Goal: Use online tool/utility: Utilize a website feature to perform a specific function

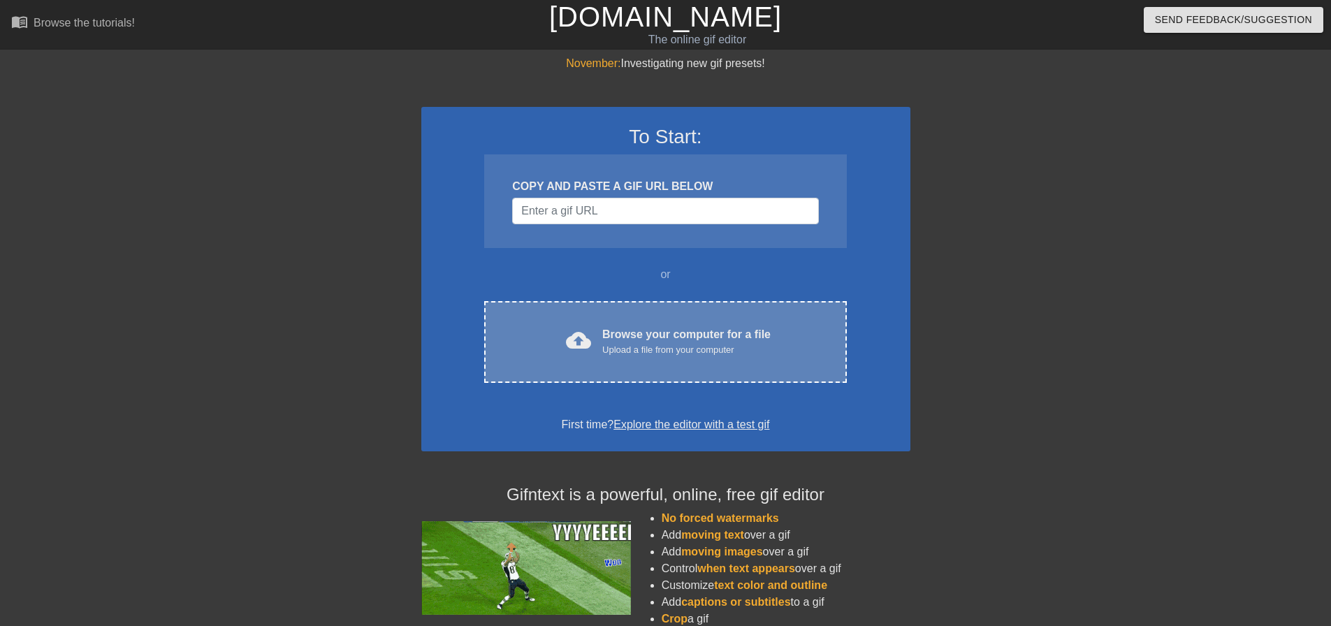
click at [663, 357] on div "Upload a file from your computer" at bounding box center [686, 350] width 168 height 14
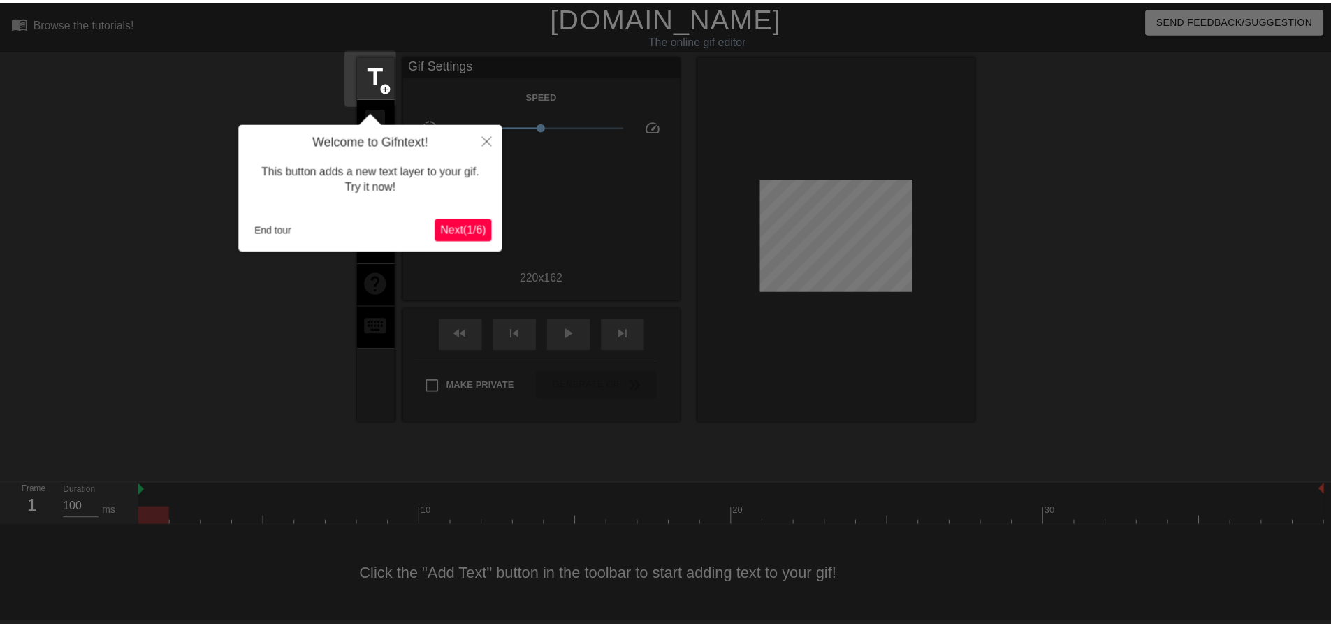
scroll to position [7, 0]
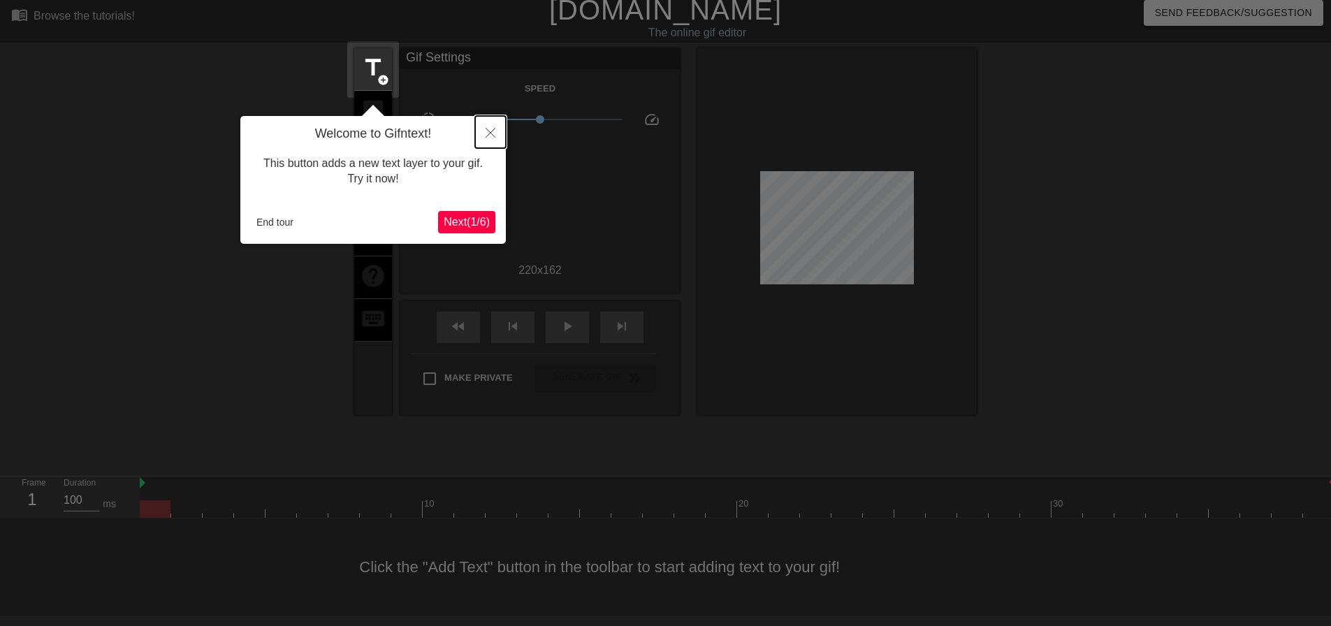
click at [486, 136] on icon "Close" at bounding box center [490, 133] width 10 height 10
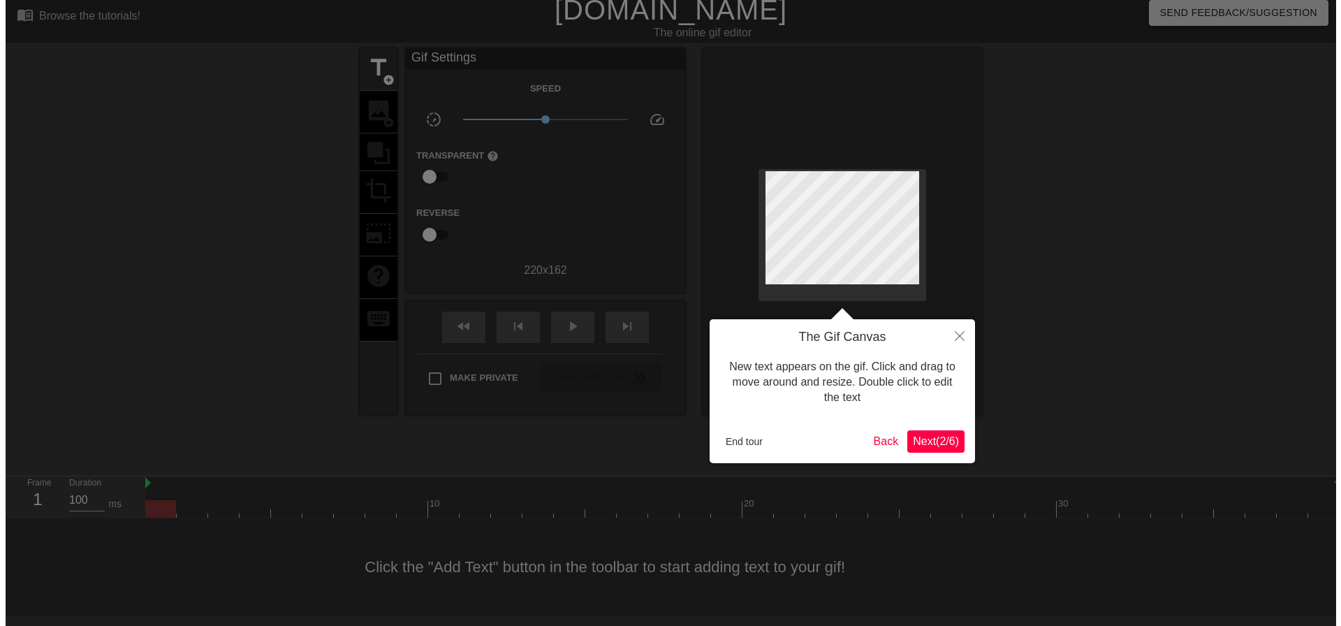
scroll to position [0, 0]
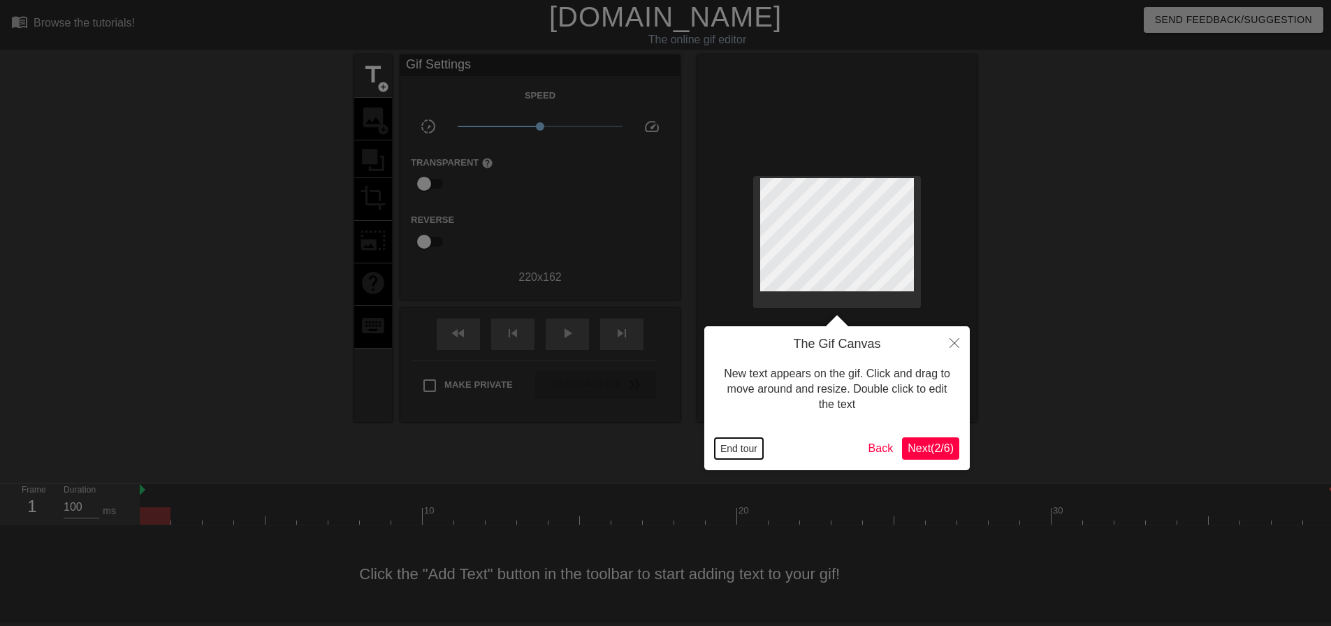
click at [753, 441] on button "End tour" at bounding box center [739, 448] width 48 height 21
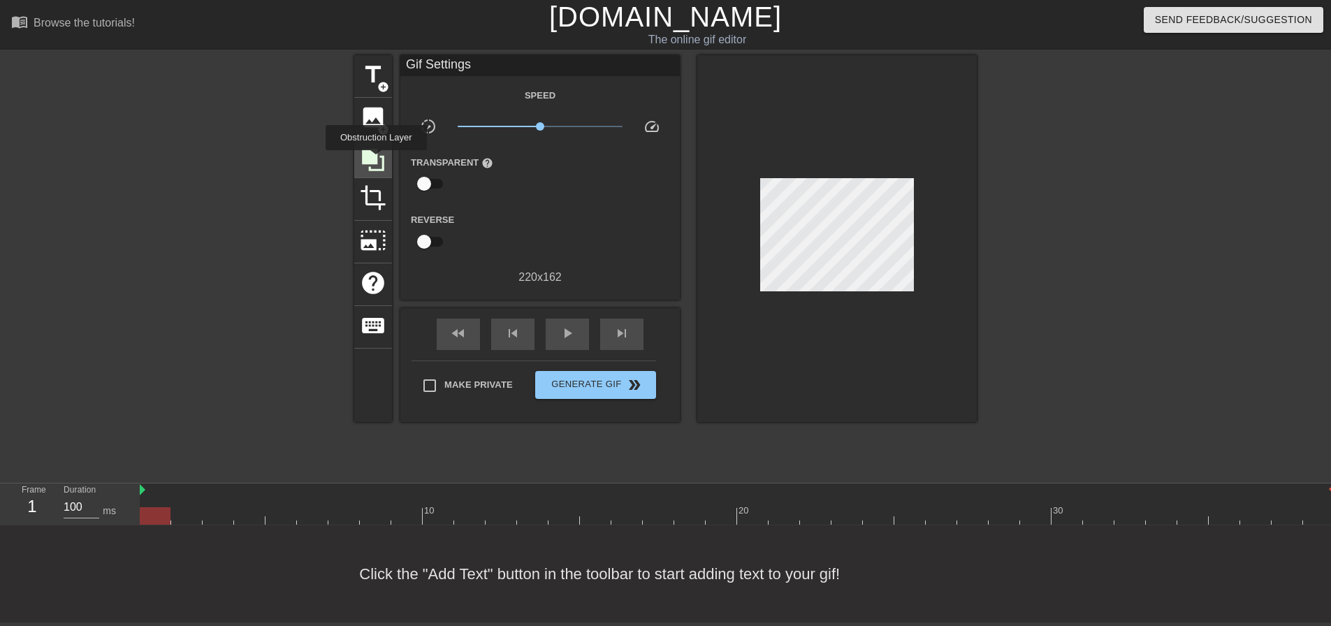
click at [376, 160] on icon at bounding box center [373, 160] width 22 height 22
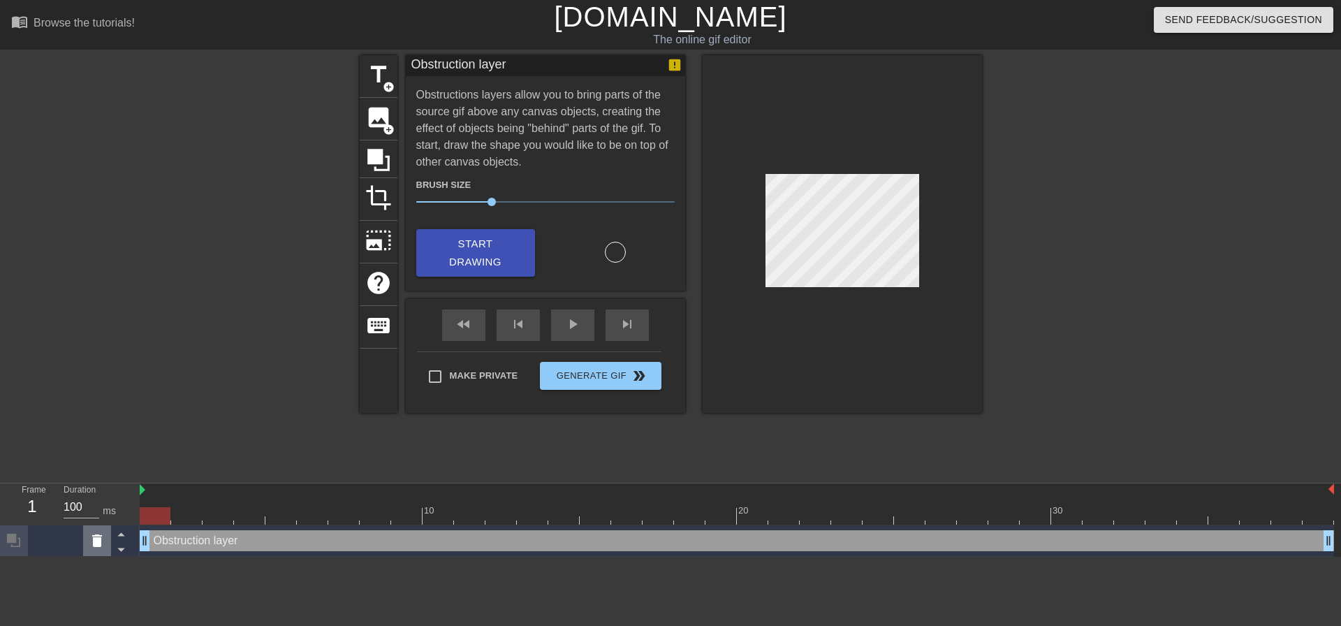
click at [95, 547] on icon at bounding box center [97, 540] width 10 height 13
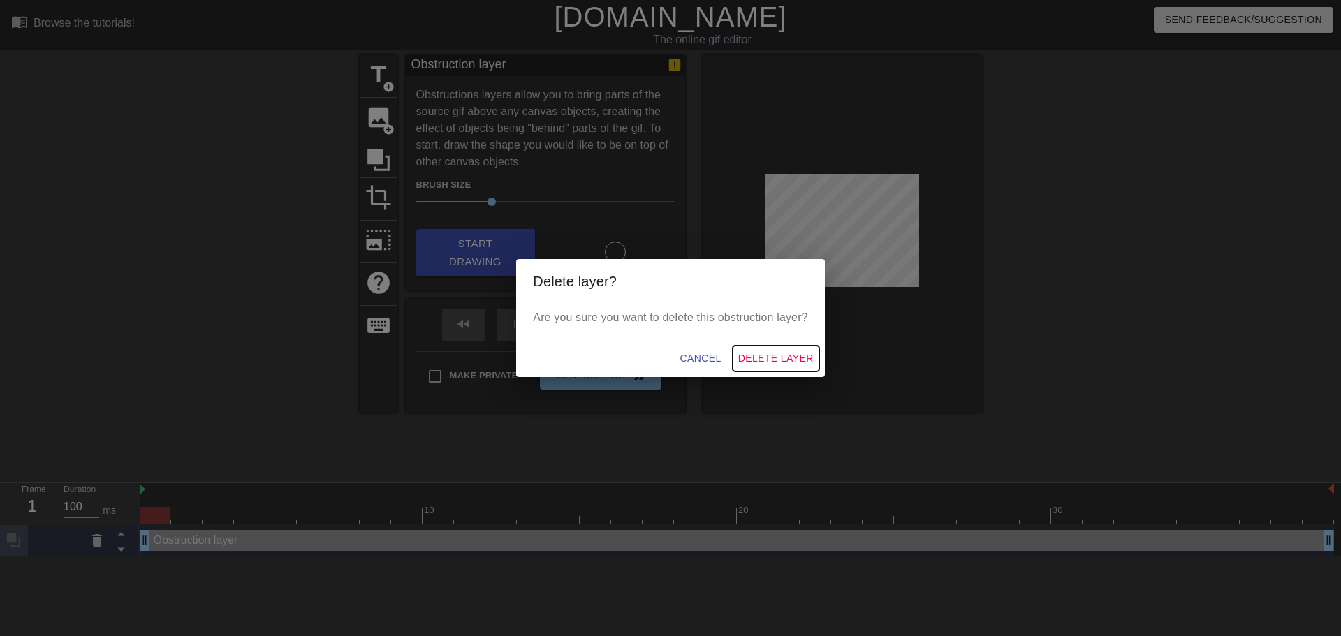
click at [759, 360] on span "Delete Layer" at bounding box center [775, 358] width 75 height 17
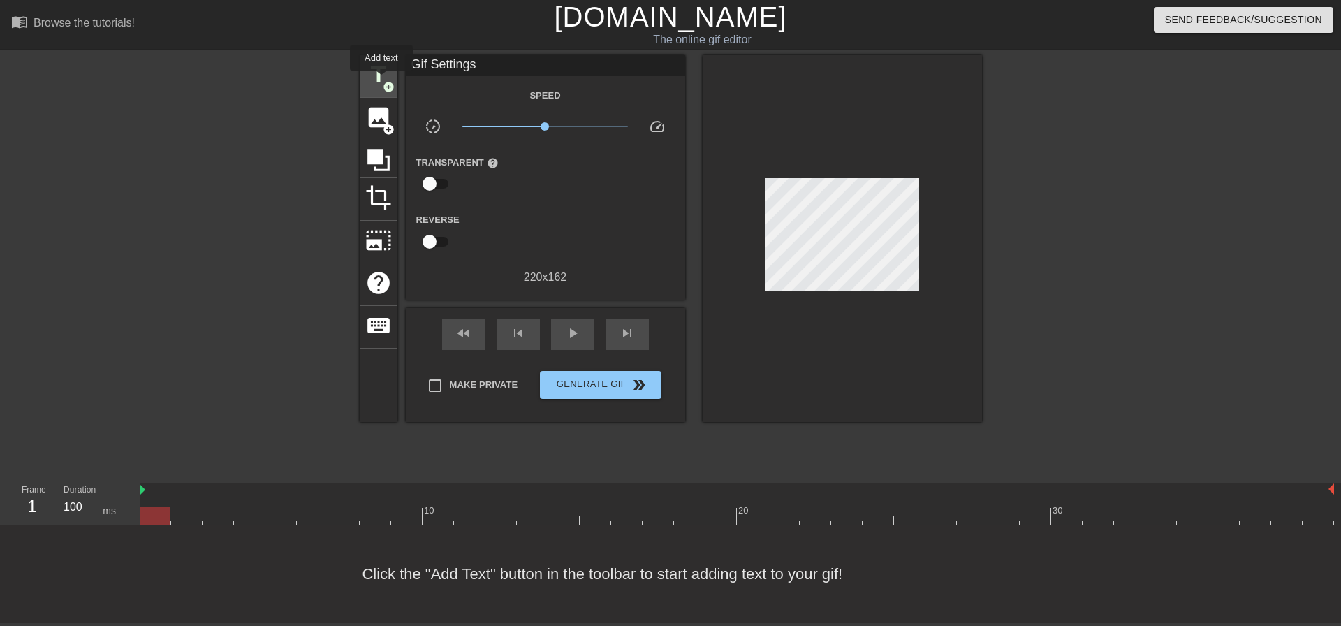
click at [381, 80] on span "title" at bounding box center [378, 74] width 27 height 27
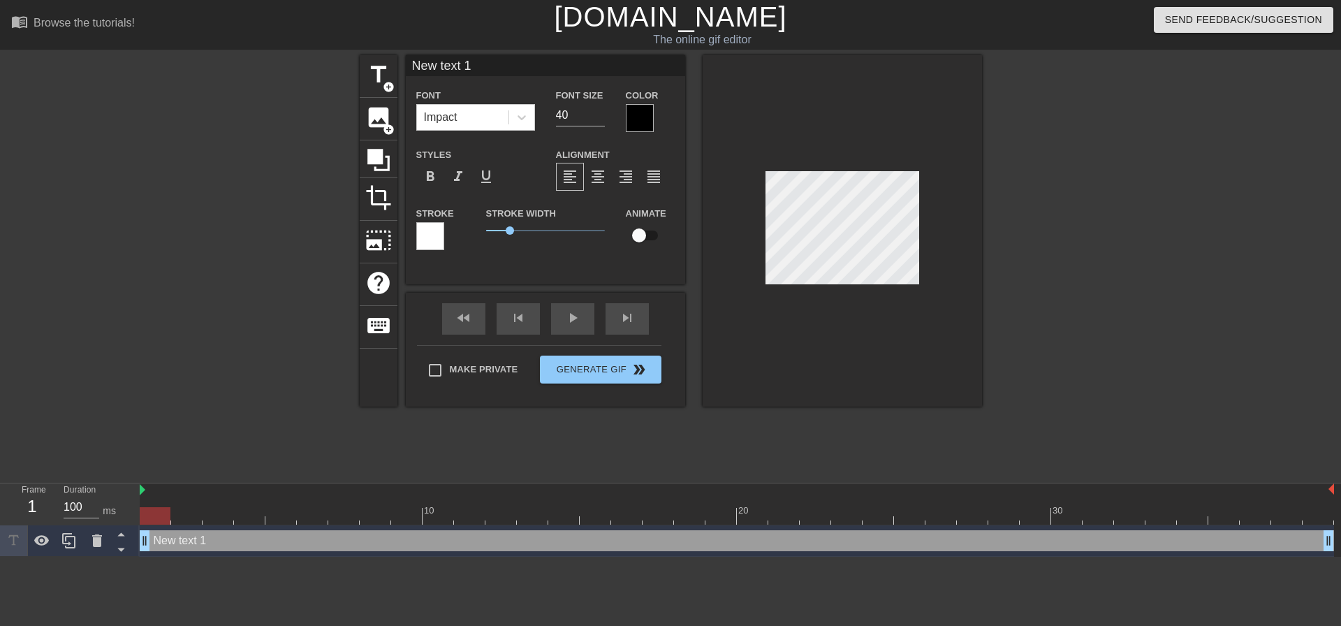
scroll to position [2, 2]
type input "P"
type textarea "P"
type input "Pr"
type textarea "Pr"
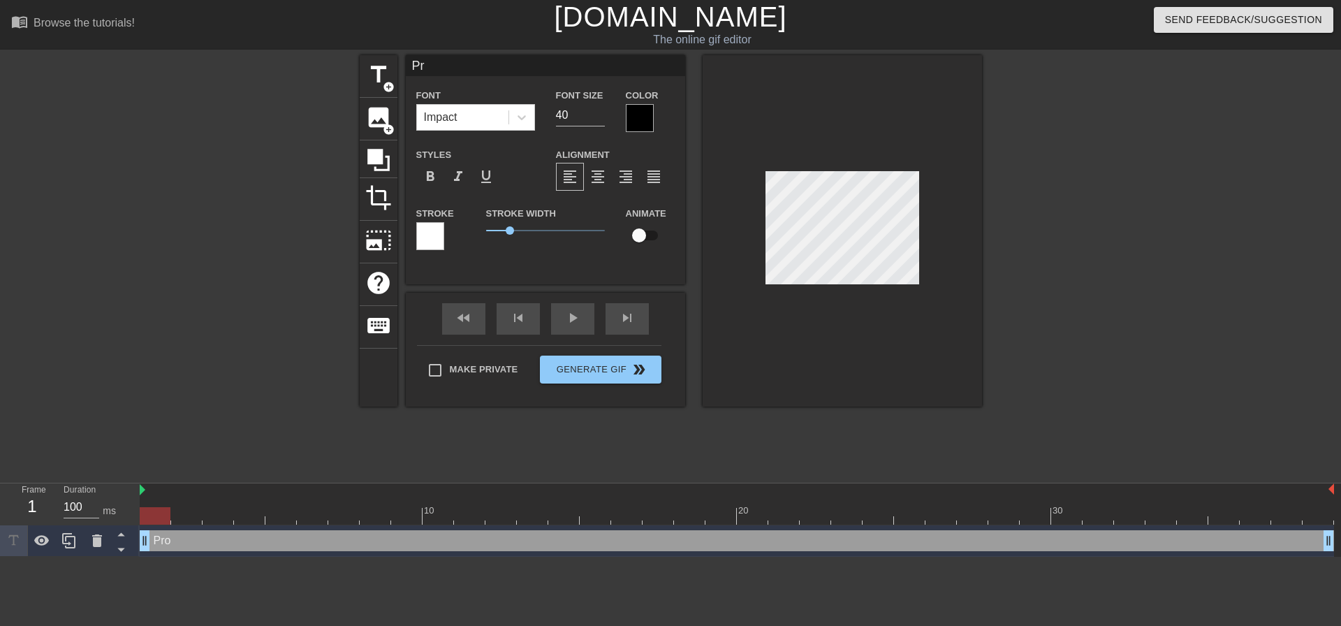
type input "Pro"
type textarea "Pro"
type input "Pro"
type textarea "Pro"
type input "Pro L"
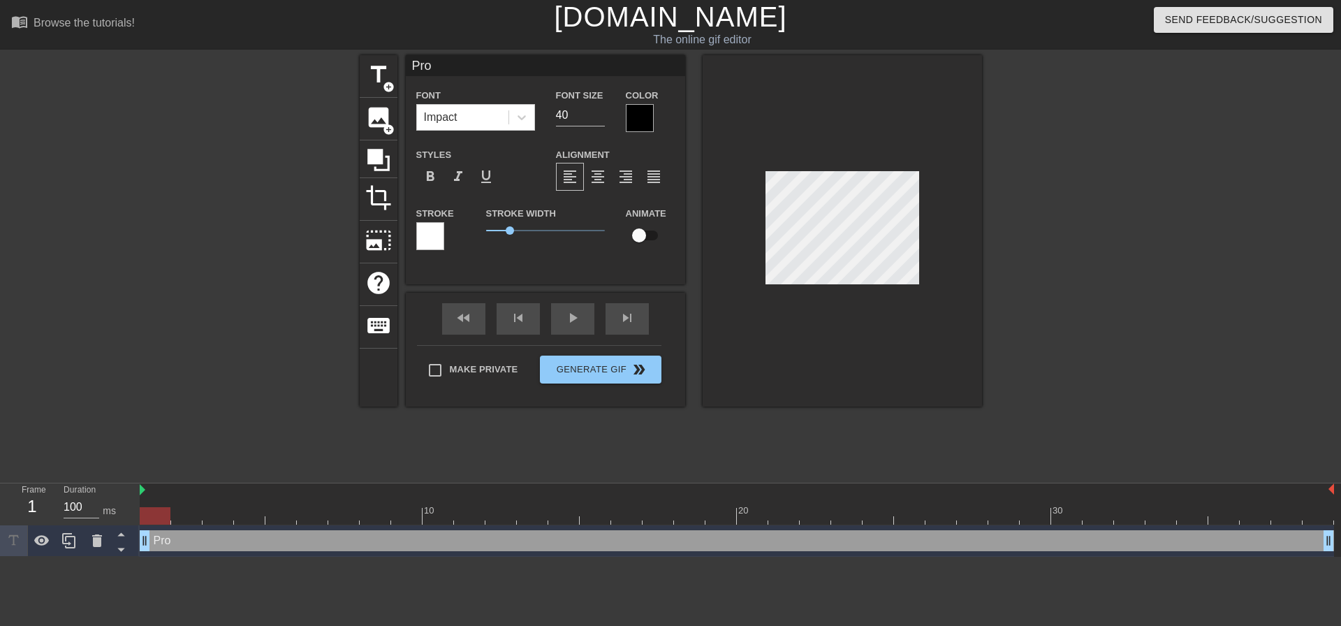
type textarea "Pro L"
type input "Pro Li"
type textarea "Pro Li"
type input "Pro Lic"
type textarea "Pro Lic"
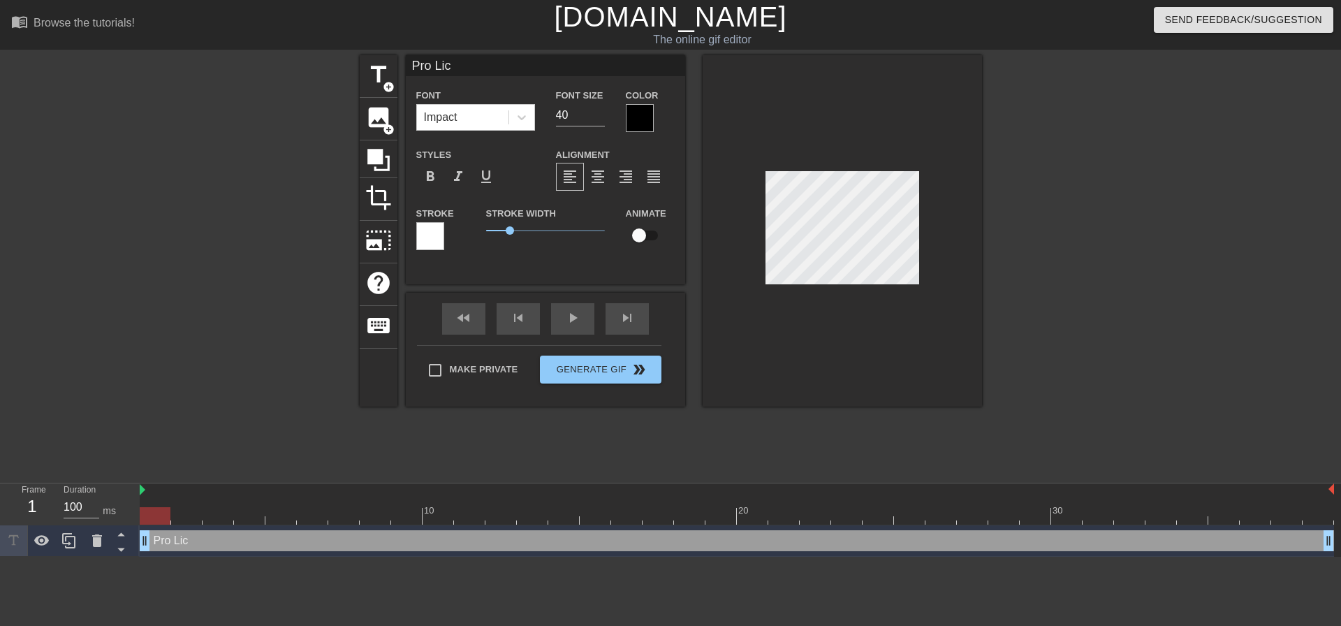
type input "Pro Lice"
type textarea "Pro Lice"
type input "Pro Licen"
type textarea "Pro Licen"
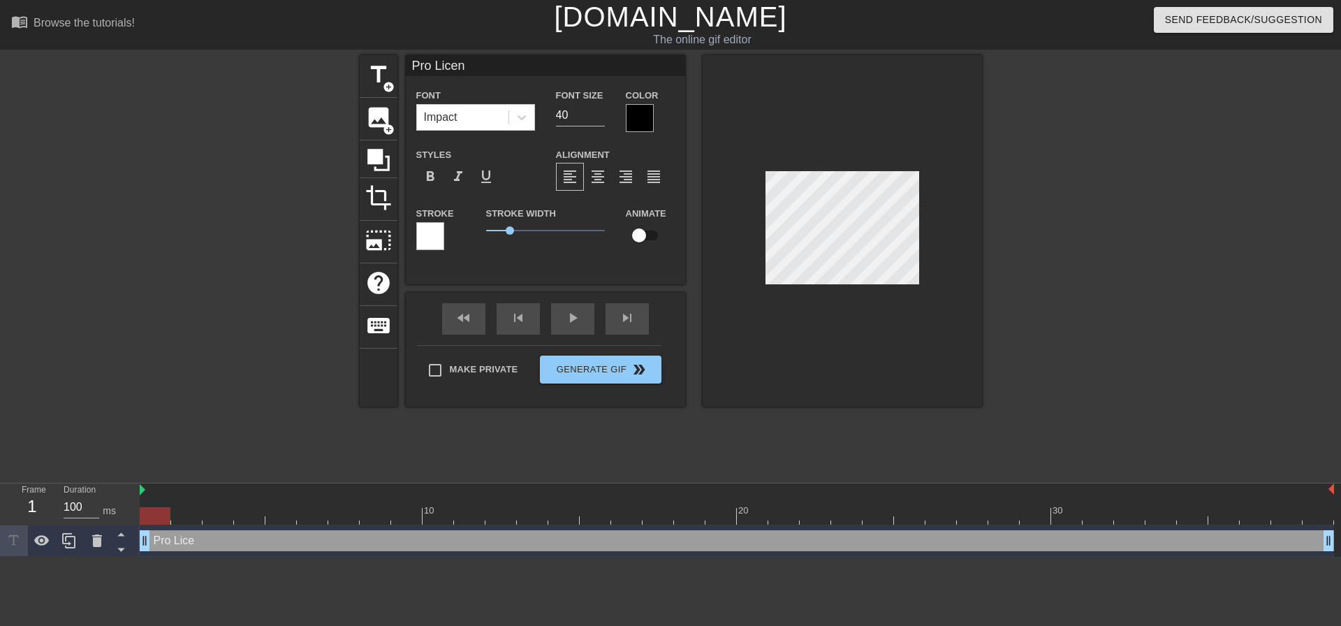
type input "Pro Licens"
type textarea "Pro Licens"
type input "Pro License"
type textarea "Pro License"
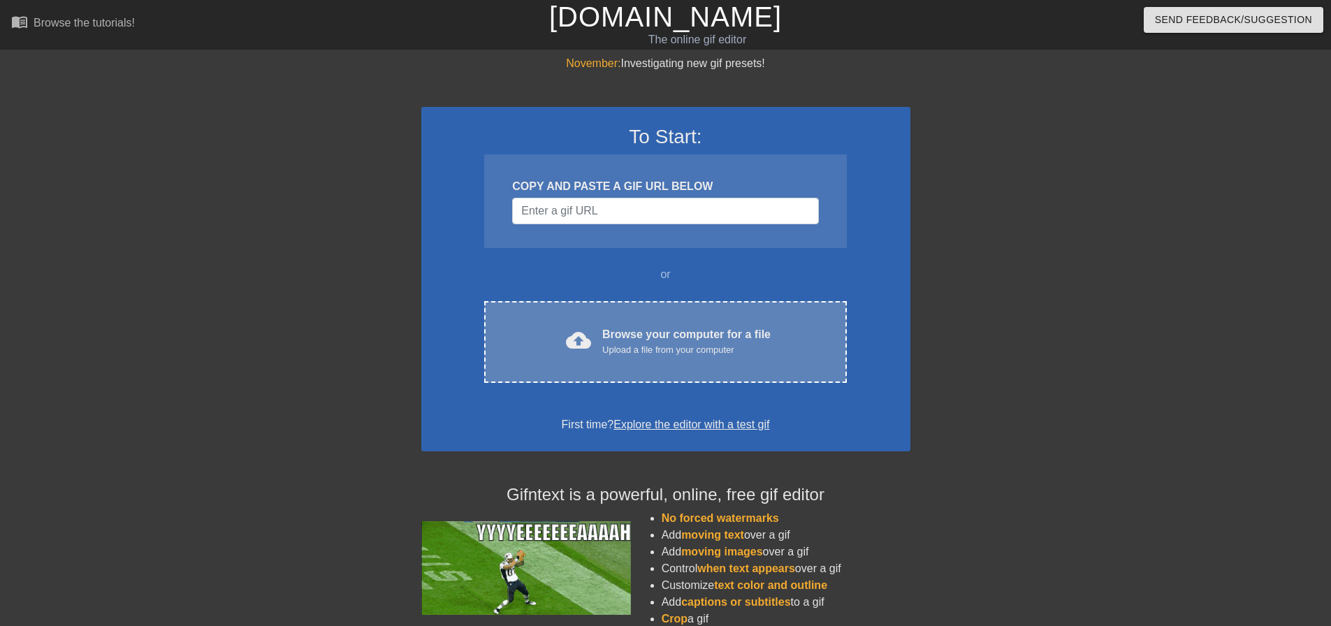
click at [662, 320] on div "cloud_upload Browse your computer for a file Upload a file from your computer C…" at bounding box center [665, 342] width 362 height 82
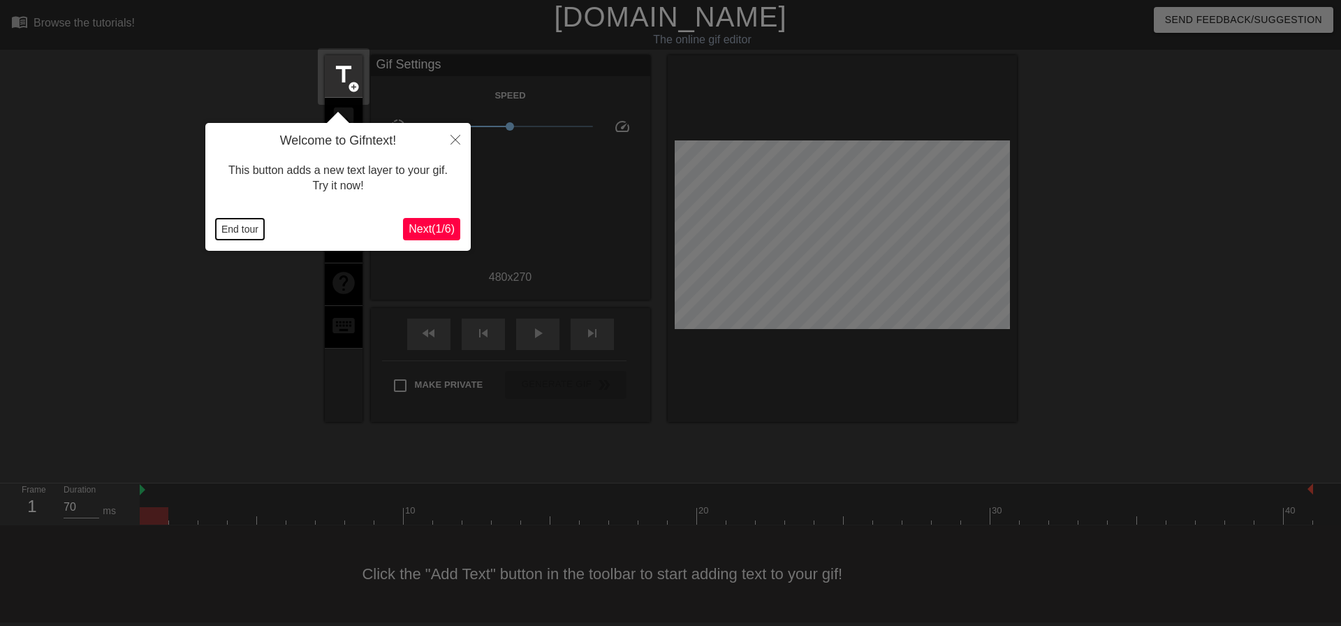
click at [218, 222] on button "End tour" at bounding box center [240, 229] width 48 height 21
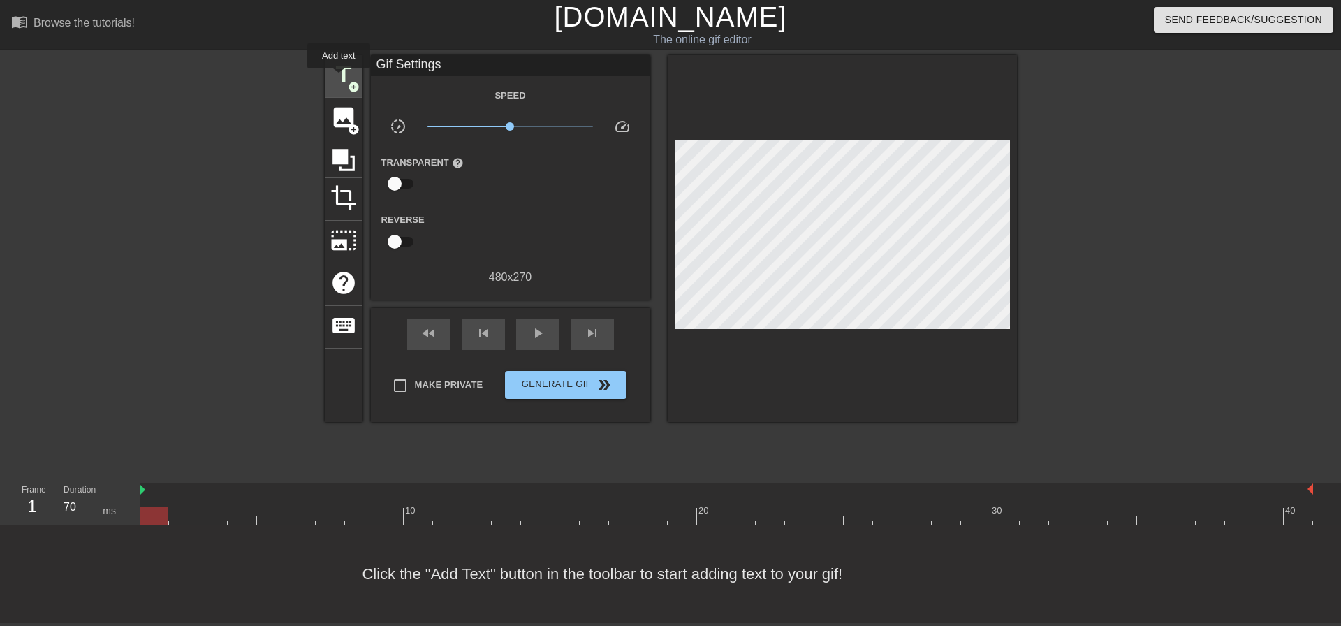
click at [339, 78] on span "title" at bounding box center [343, 74] width 27 height 27
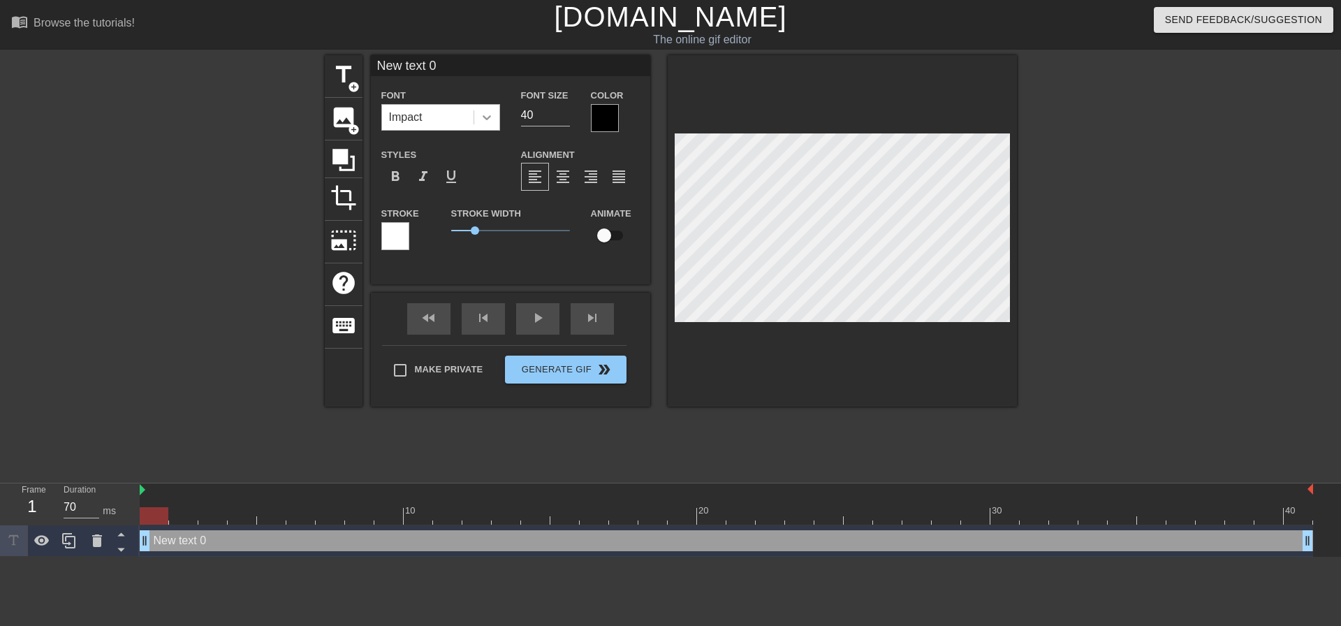
click at [481, 121] on icon at bounding box center [487, 117] width 14 height 14
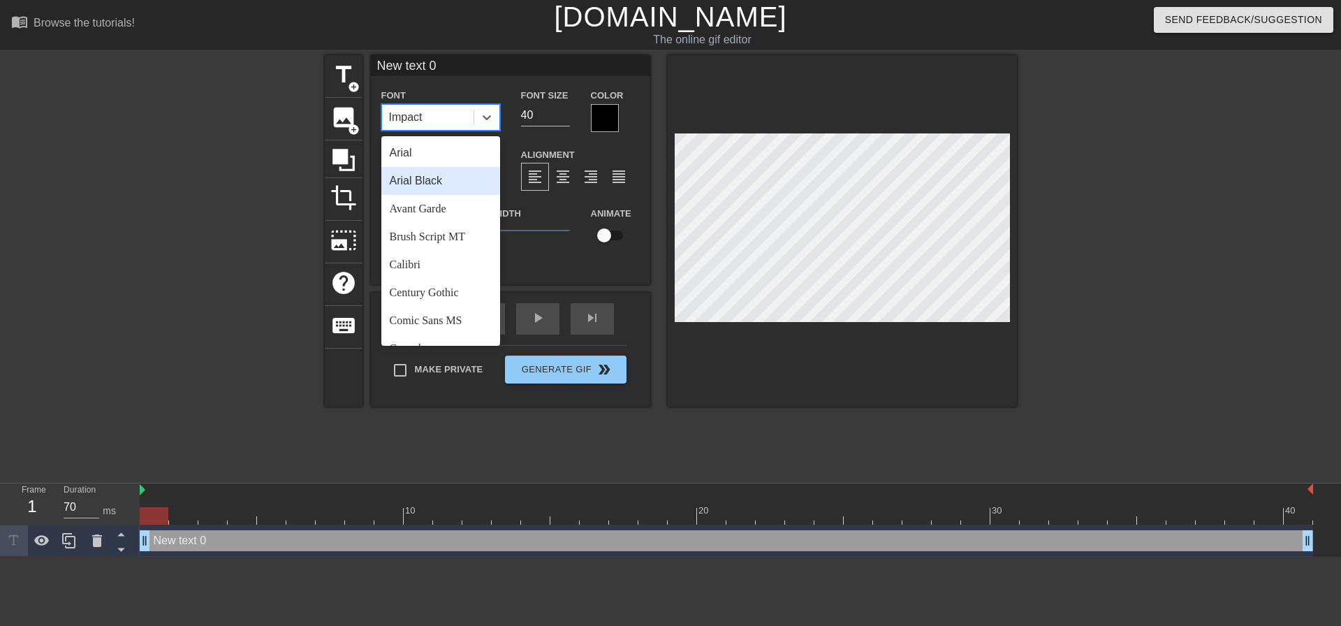
drag, startPoint x: 444, startPoint y: 182, endPoint x: 499, endPoint y: 163, distance: 57.7
click at [444, 182] on div "Arial Black" at bounding box center [440, 181] width 119 height 28
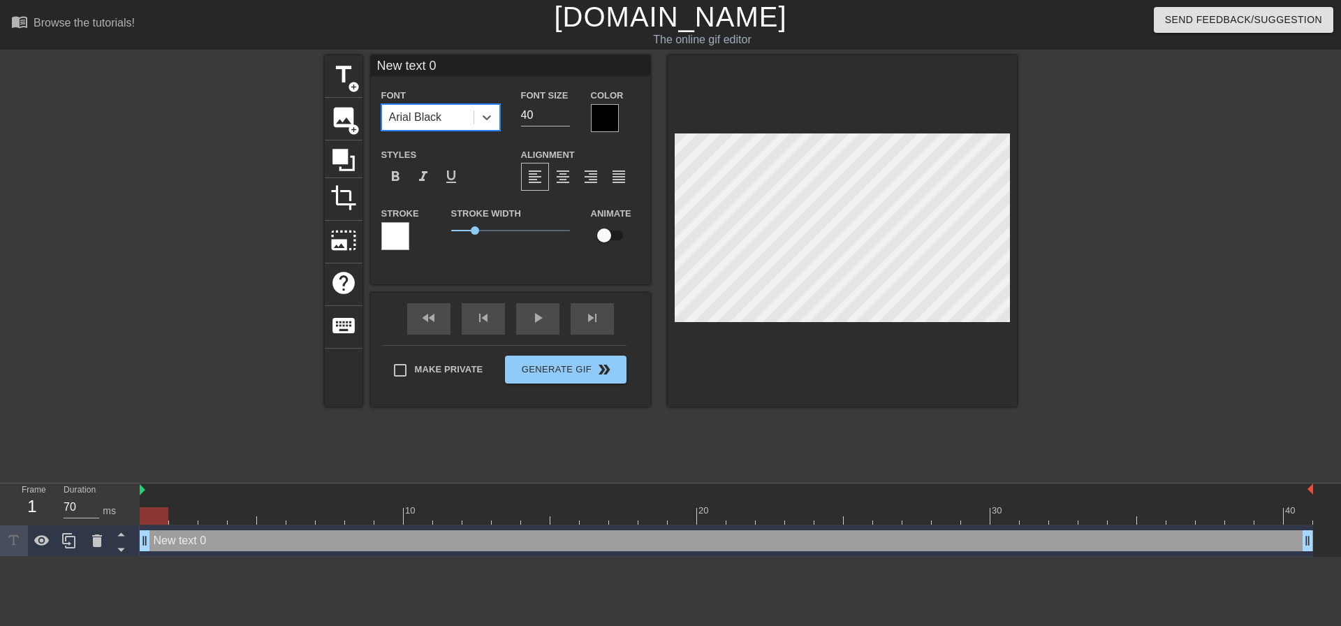
click at [601, 126] on div at bounding box center [605, 118] width 28 height 28
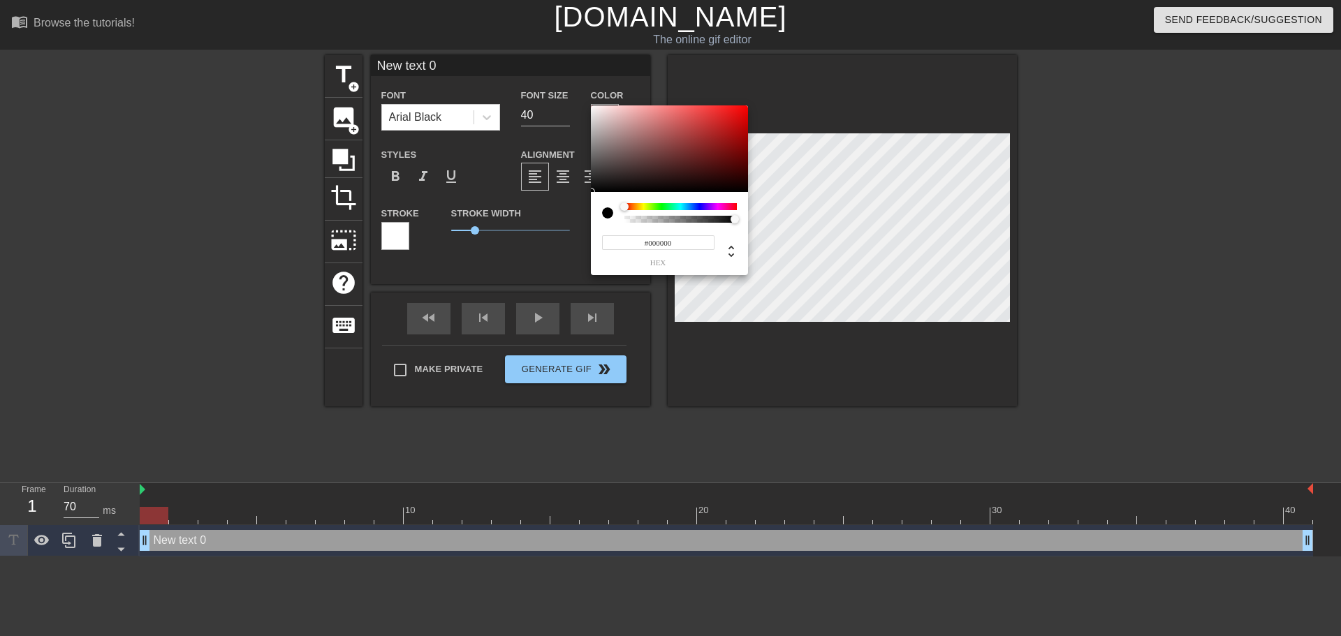
click at [610, 212] on div at bounding box center [607, 212] width 11 height 11
click at [593, 105] on div at bounding box center [669, 148] width 157 height 87
type input "#FBFBFB"
click at [585, 107] on div "#FBFBFB hex" at bounding box center [670, 318] width 1341 height 636
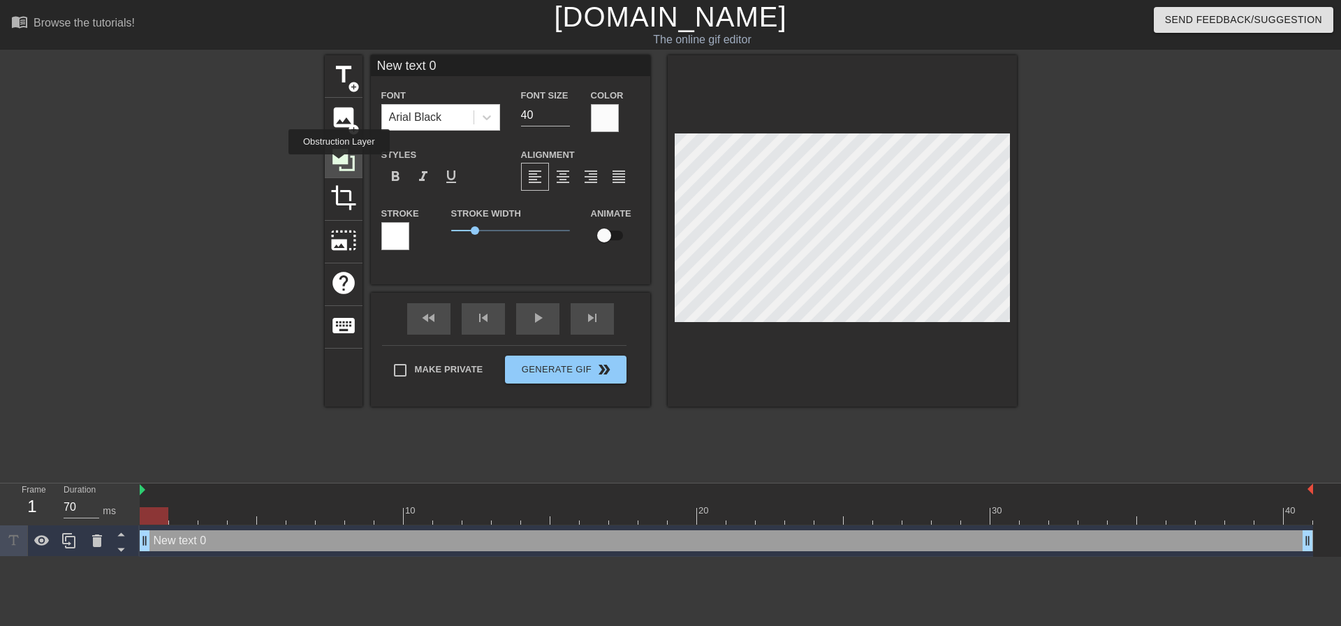
click at [339, 164] on icon at bounding box center [344, 160] width 22 height 22
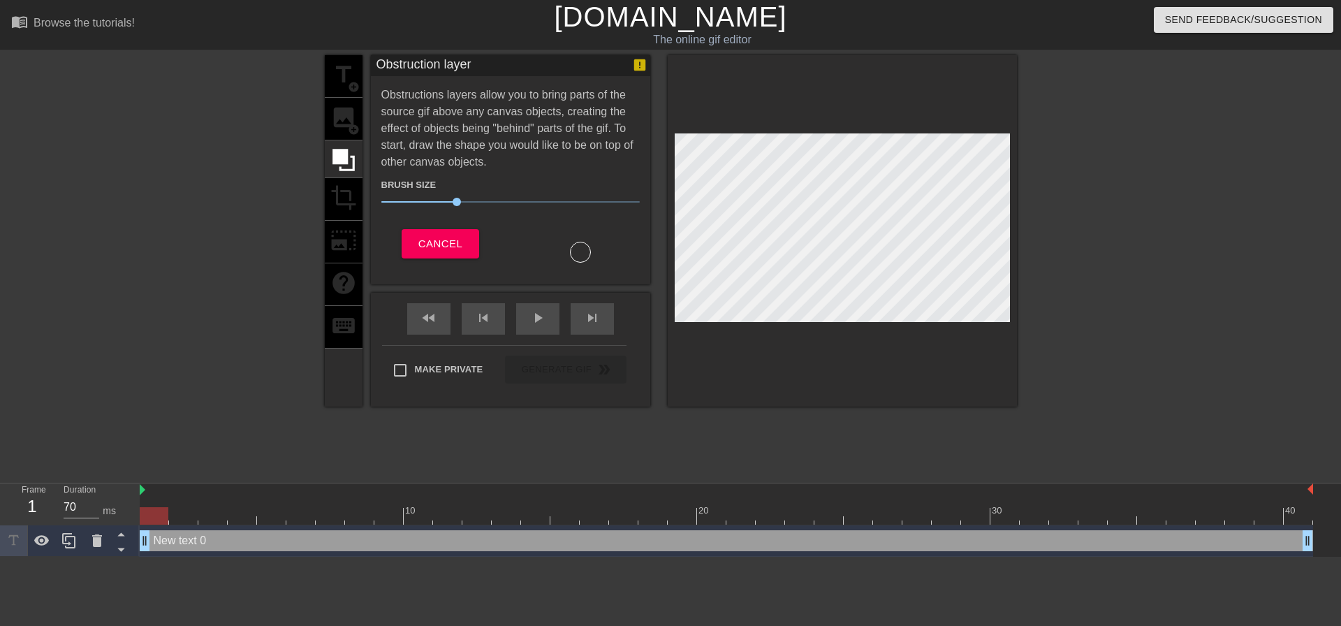
click at [339, 207] on div "title add_circle image add_circle crop photo_size_select_large help keyboard" at bounding box center [344, 230] width 38 height 351
click at [345, 129] on div "title add_circle image add_circle crop photo_size_select_large help keyboard" at bounding box center [344, 230] width 38 height 351
click at [461, 253] on span "Cancel" at bounding box center [440, 244] width 44 height 18
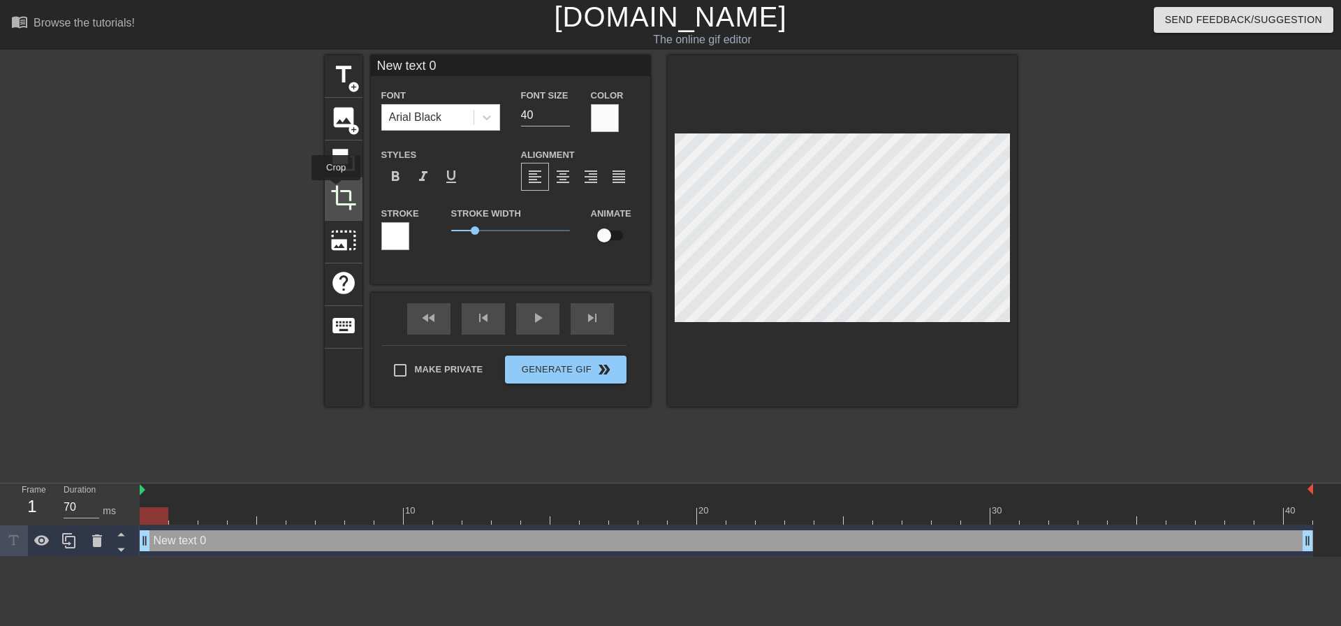
click at [336, 190] on span "crop" at bounding box center [343, 197] width 27 height 27
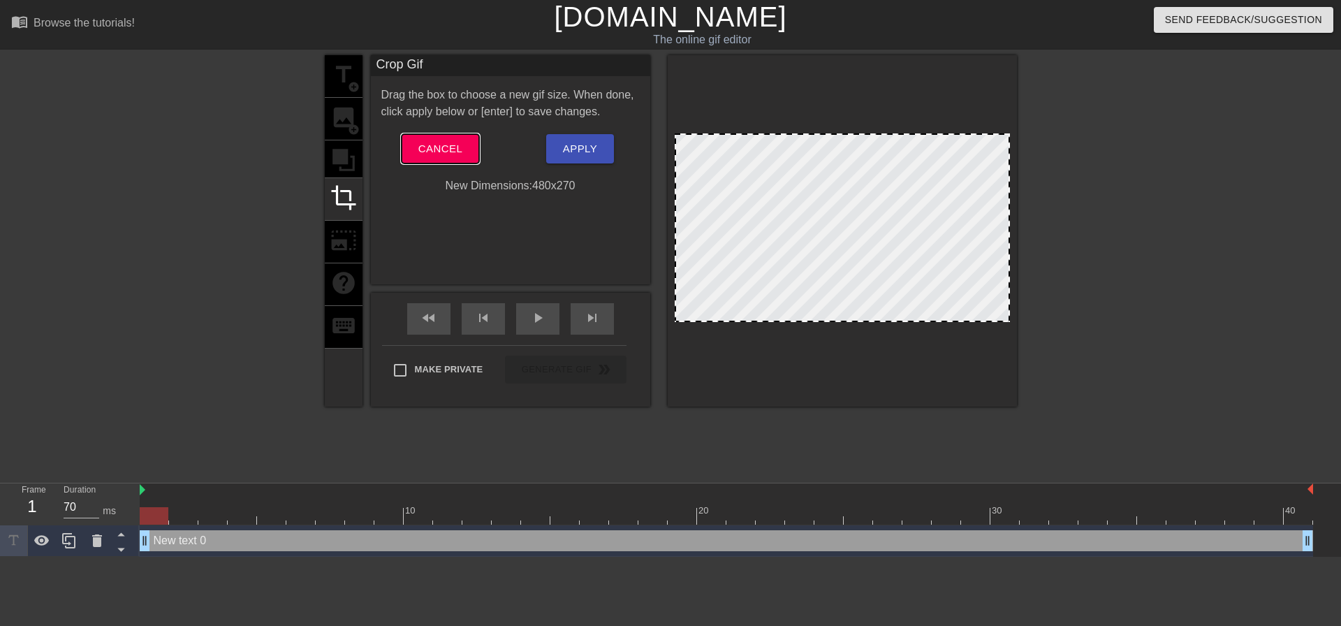
click at [468, 163] on button "Cancel" at bounding box center [441, 148] width 78 height 29
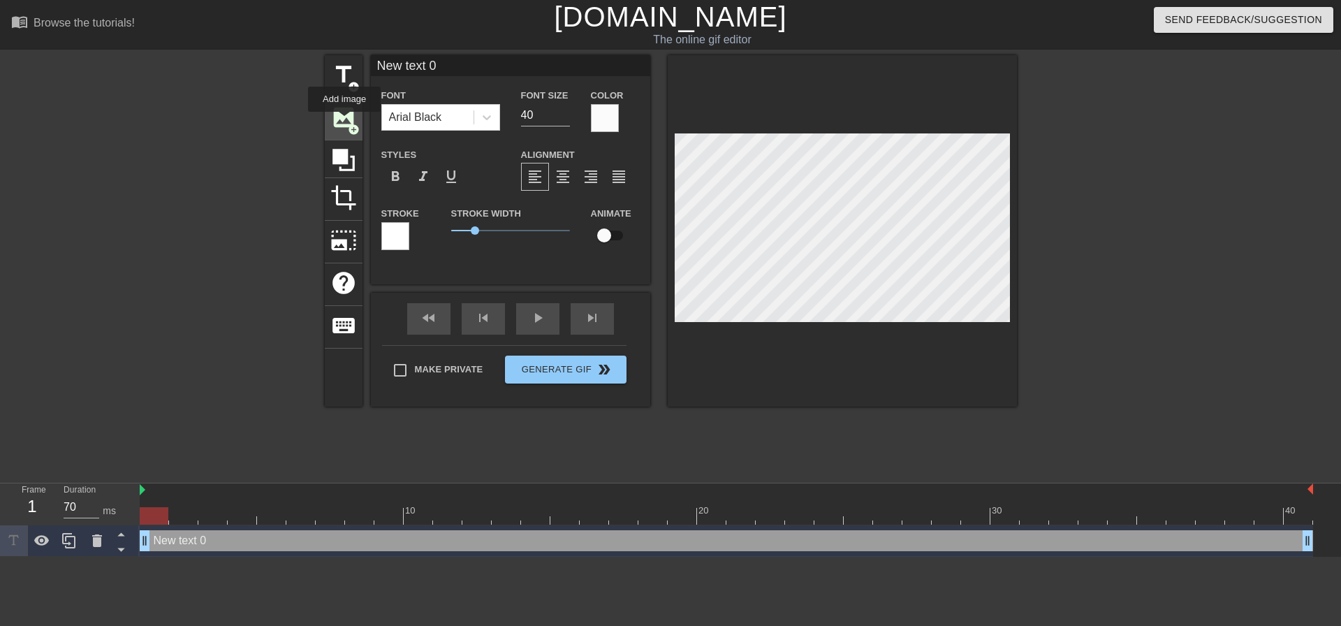
click at [344, 122] on span "image" at bounding box center [343, 117] width 27 height 27
